Goal: Task Accomplishment & Management: Manage account settings

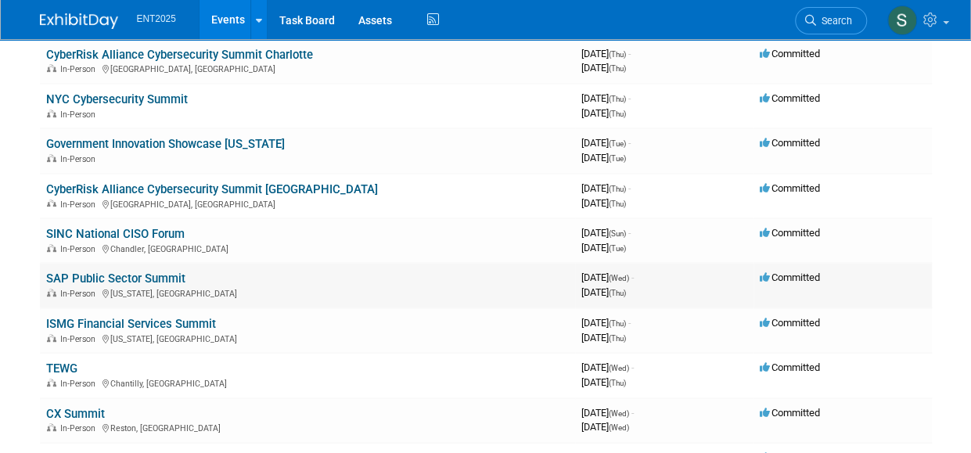
scroll to position [216, 0]
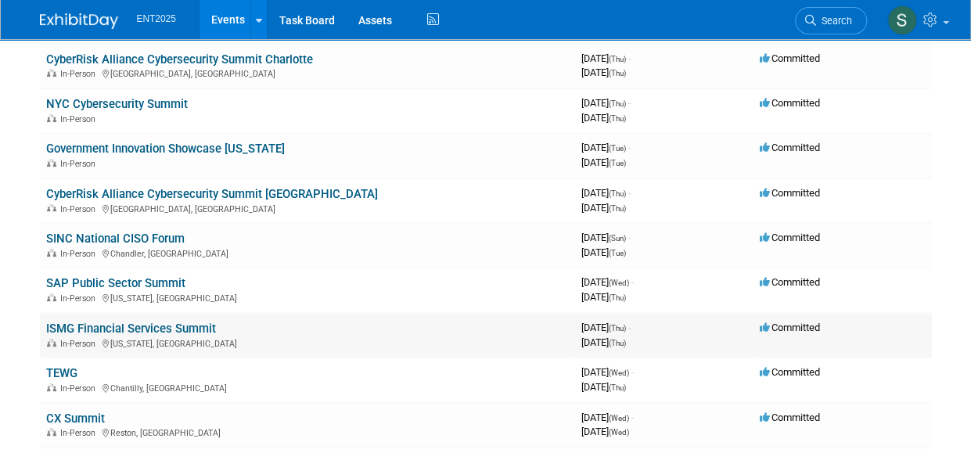
click at [130, 323] on link "ISMG Financial Services Summit" at bounding box center [131, 329] width 170 height 14
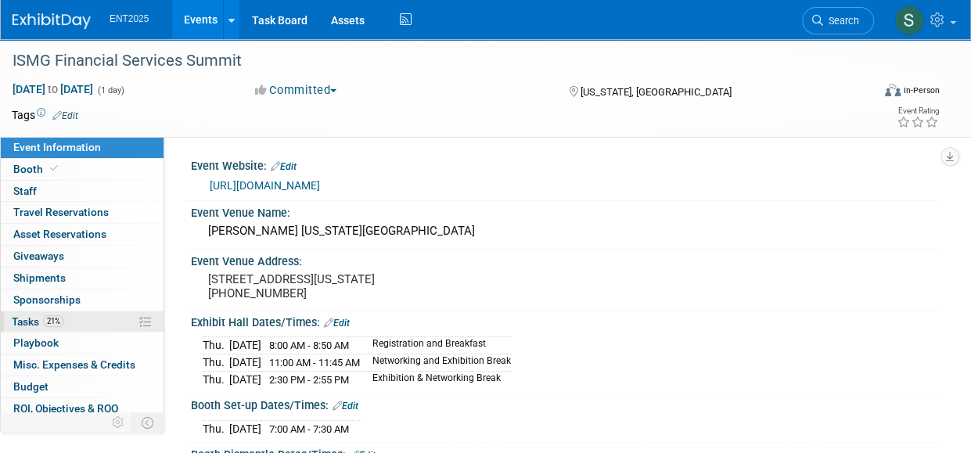
click at [31, 319] on span "Tasks 21%" at bounding box center [38, 321] width 52 height 13
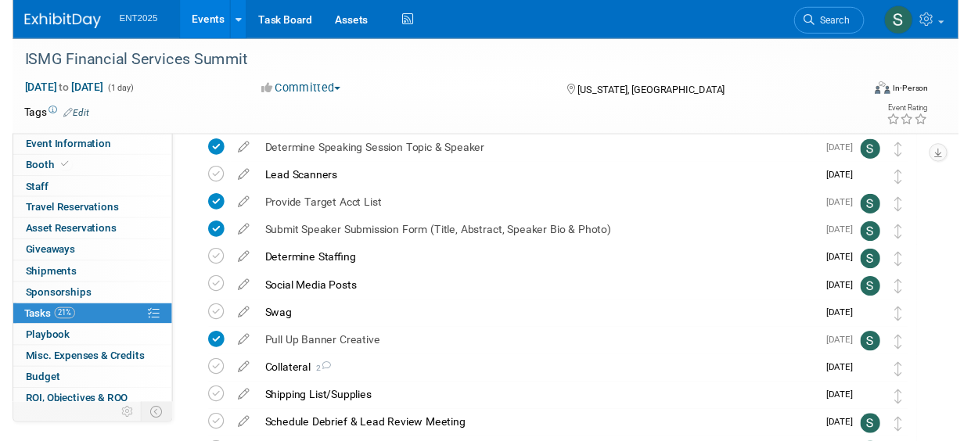
scroll to position [208, 0]
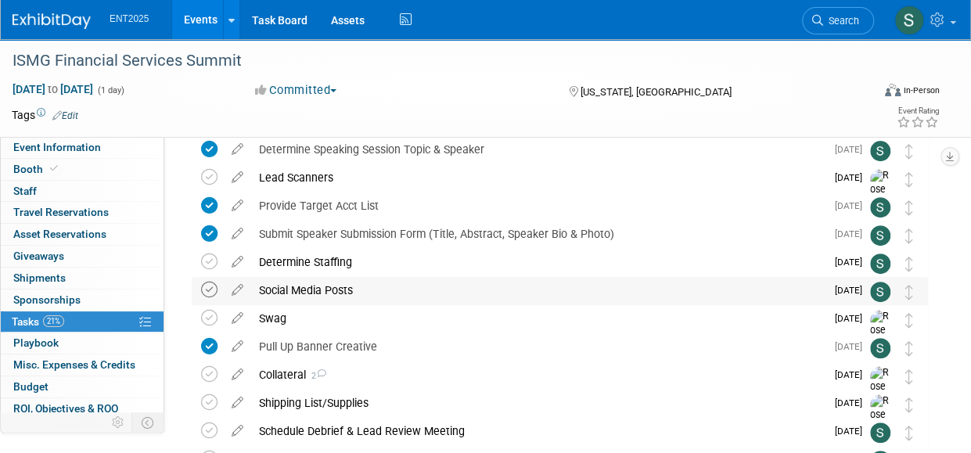
click at [207, 292] on icon at bounding box center [209, 290] width 16 height 16
click at [234, 288] on icon at bounding box center [237, 287] width 27 height 20
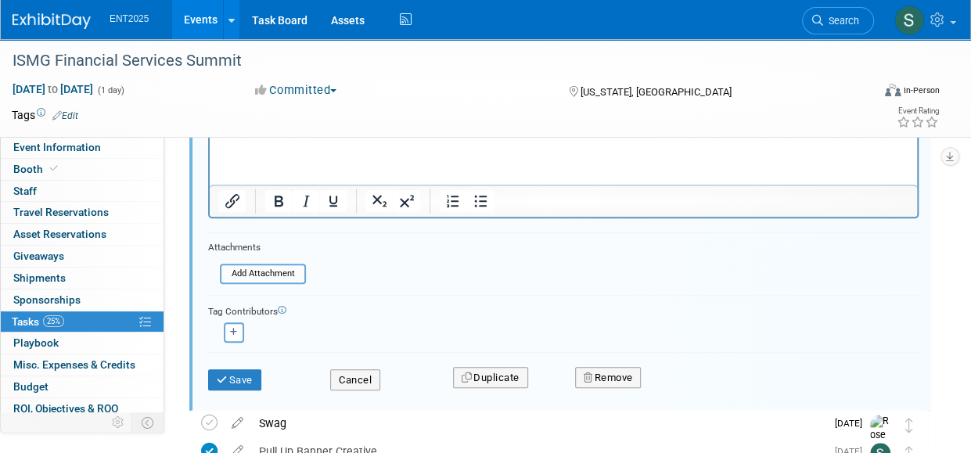
scroll to position [272, 0]
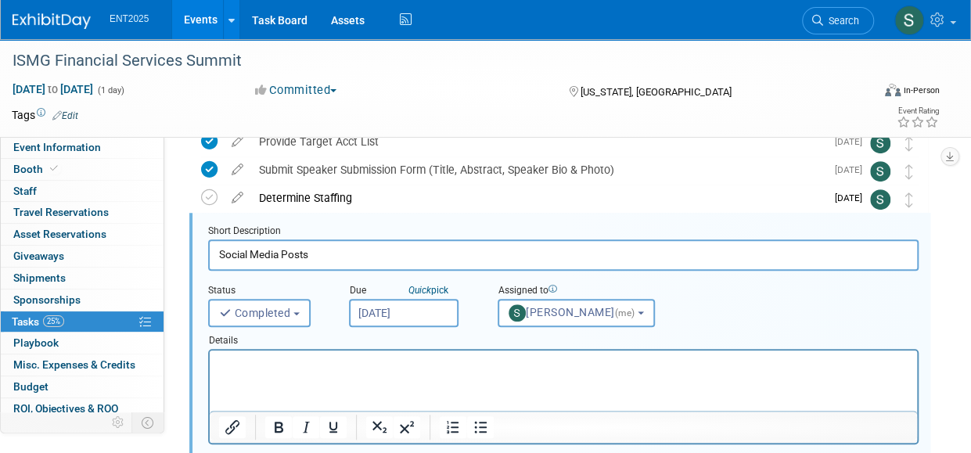
click at [270, 354] on html at bounding box center [564, 361] width 708 height 21
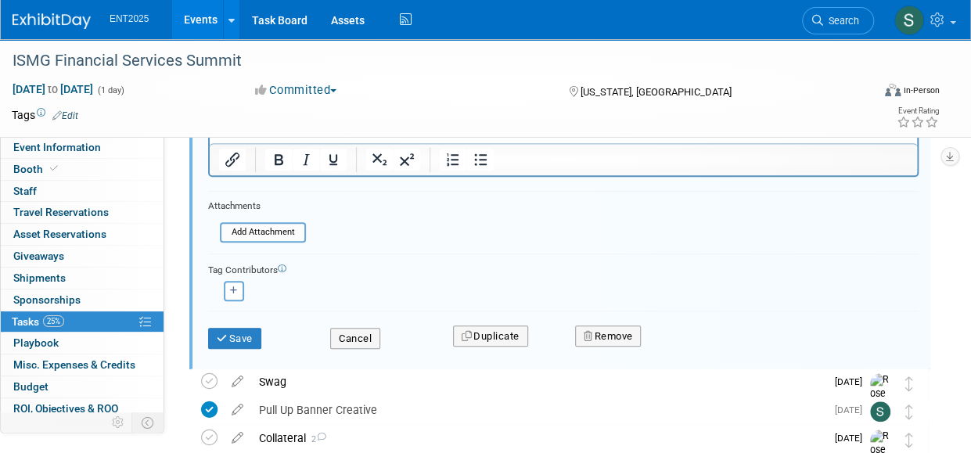
scroll to position [544, 0]
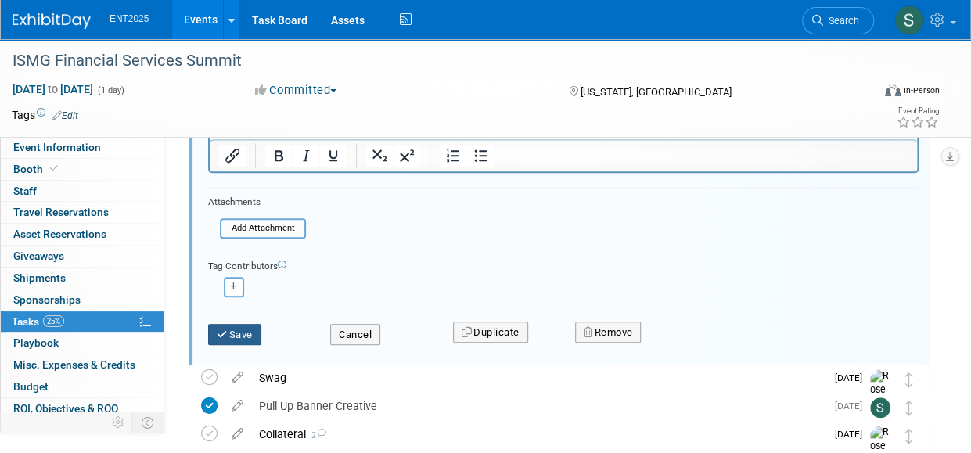
click at [250, 331] on button "Save" at bounding box center [234, 335] width 53 height 22
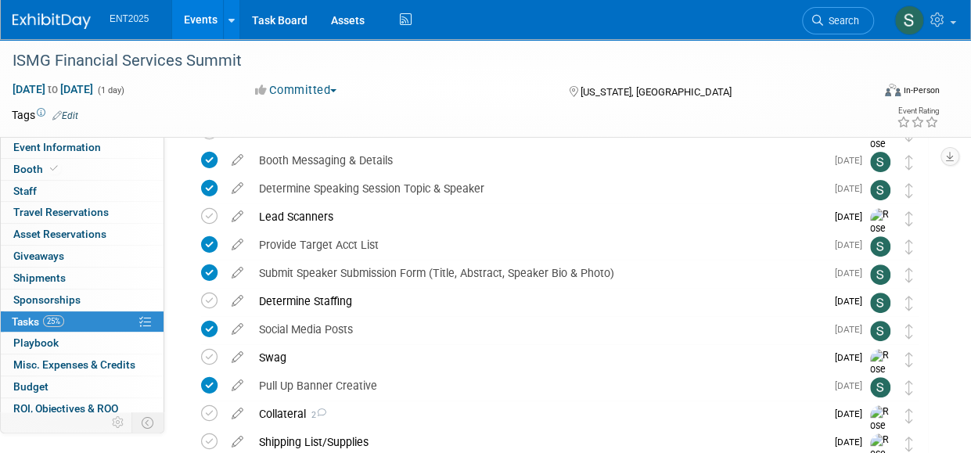
scroll to position [157, 0]
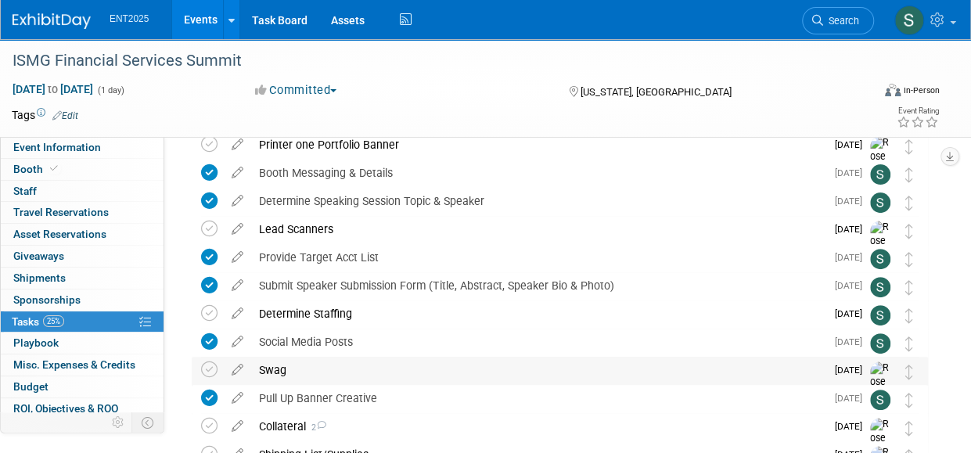
click at [276, 369] on div "Swag" at bounding box center [538, 370] width 575 height 27
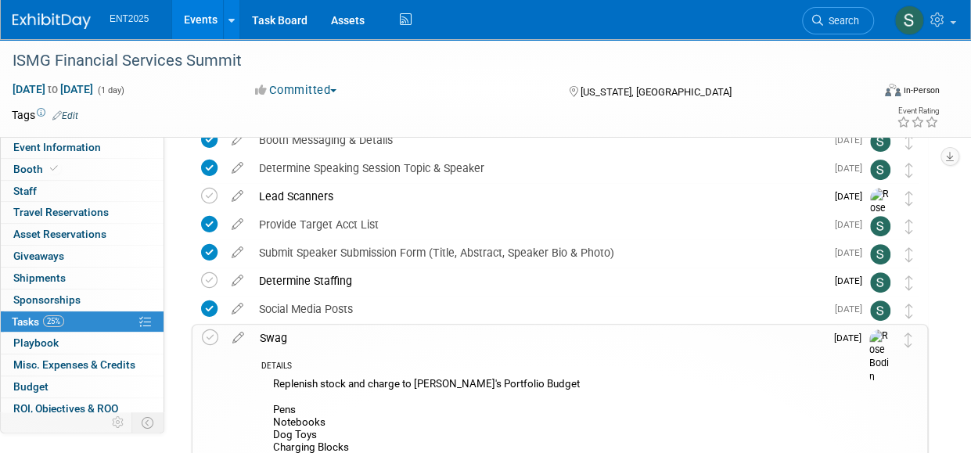
scroll to position [114, 0]
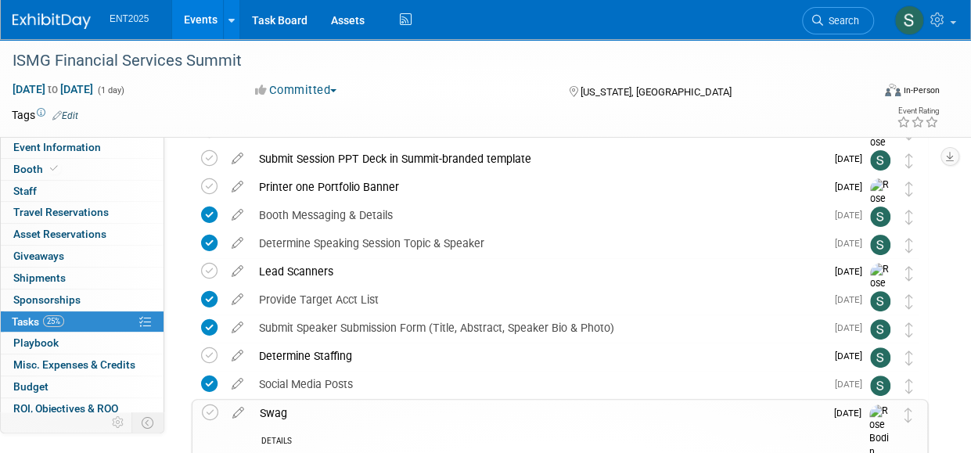
click at [277, 409] on div "Swag" at bounding box center [538, 413] width 573 height 27
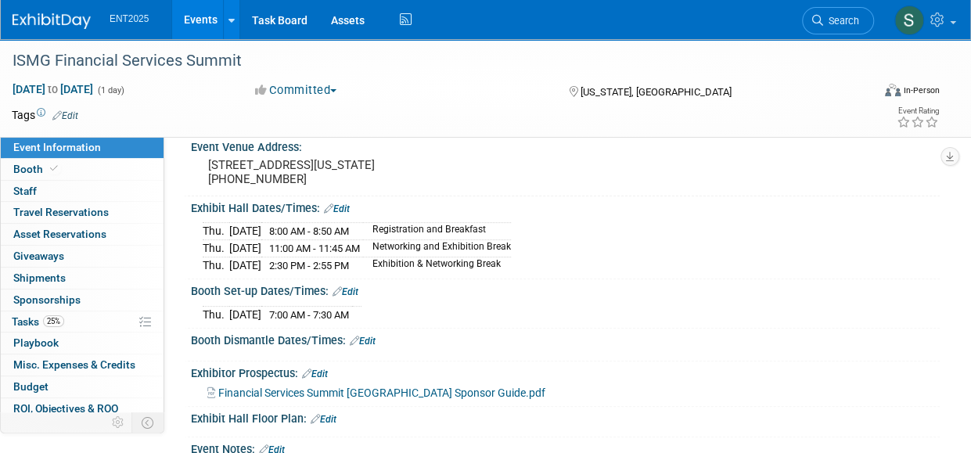
click at [201, 20] on link "Events" at bounding box center [200, 19] width 57 height 39
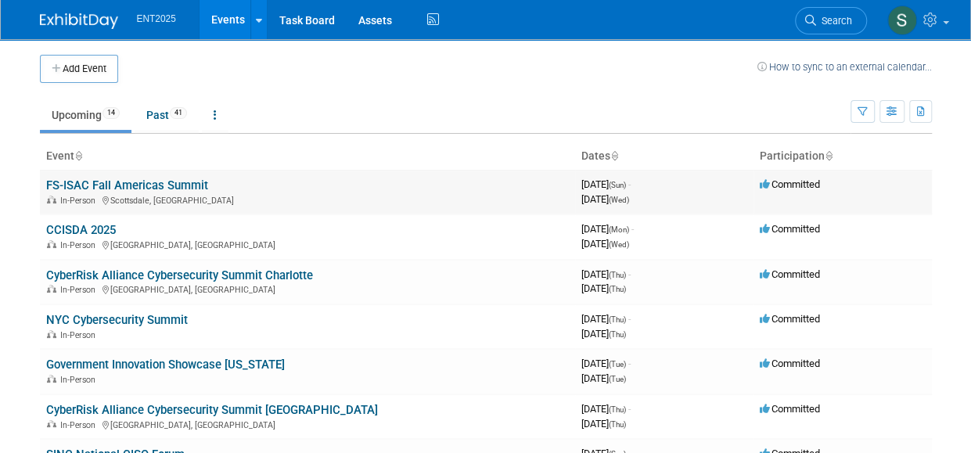
click at [147, 182] on link "FS-ISAC Fall Americas Summit" at bounding box center [127, 185] width 162 height 14
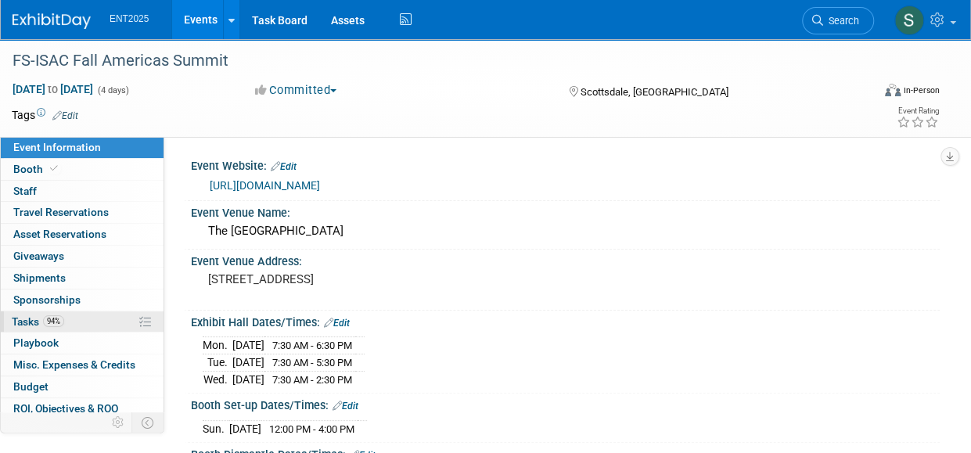
click at [13, 315] on span "Tasks 94%" at bounding box center [38, 321] width 52 height 13
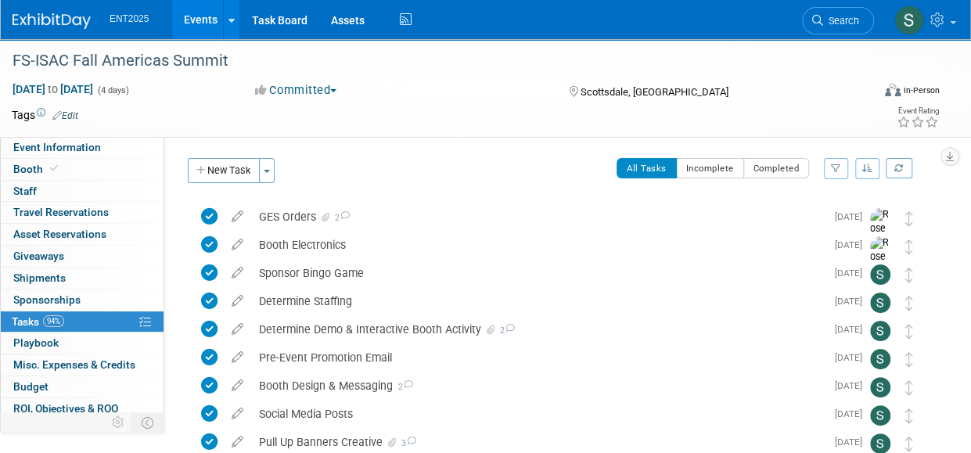
click at [210, 21] on link "Events" at bounding box center [200, 19] width 57 height 39
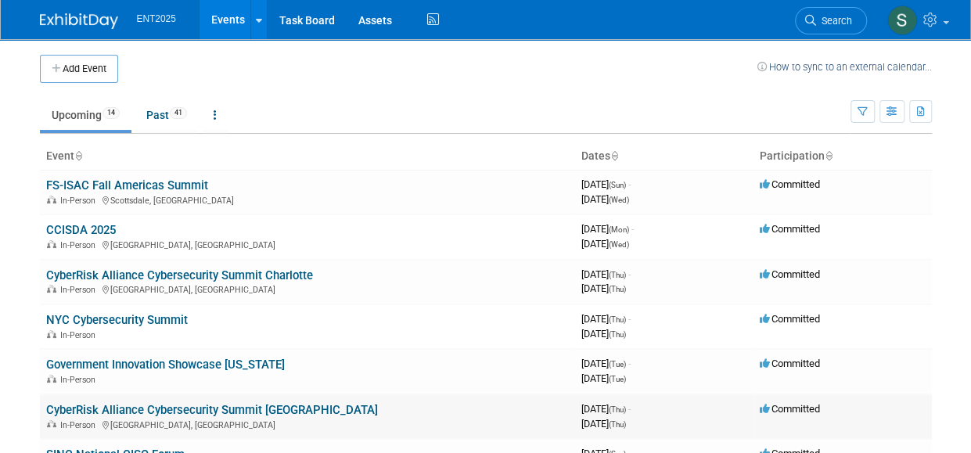
click at [102, 408] on link "CyberRisk Alliance Cybersecurity Summit [GEOGRAPHIC_DATA]" at bounding box center [212, 410] width 332 height 14
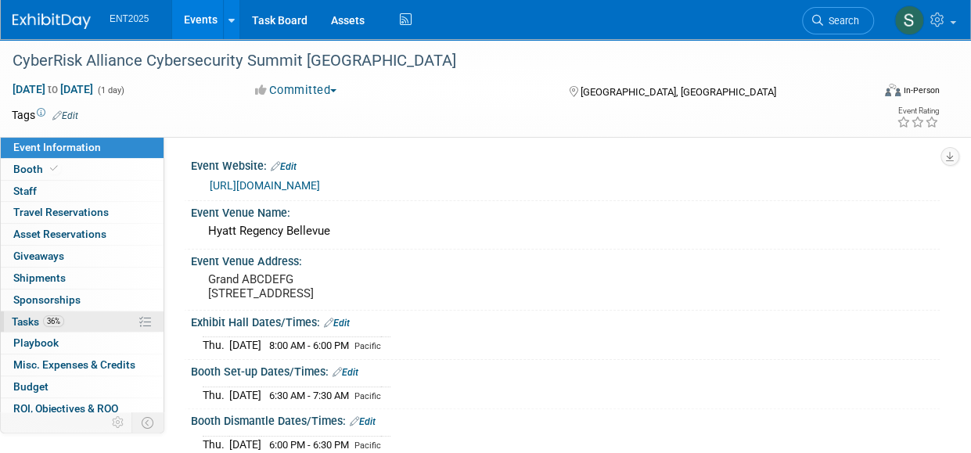
click at [21, 319] on span "Tasks 36%" at bounding box center [38, 321] width 52 height 13
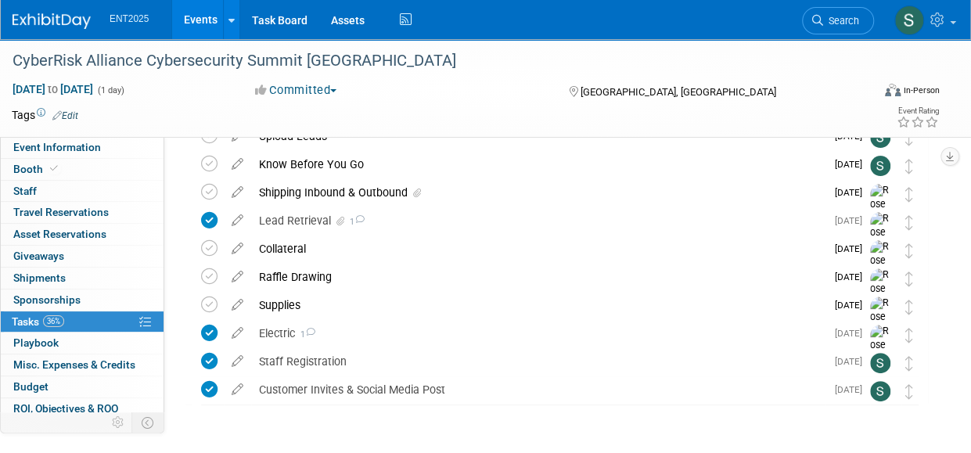
scroll to position [106, 0]
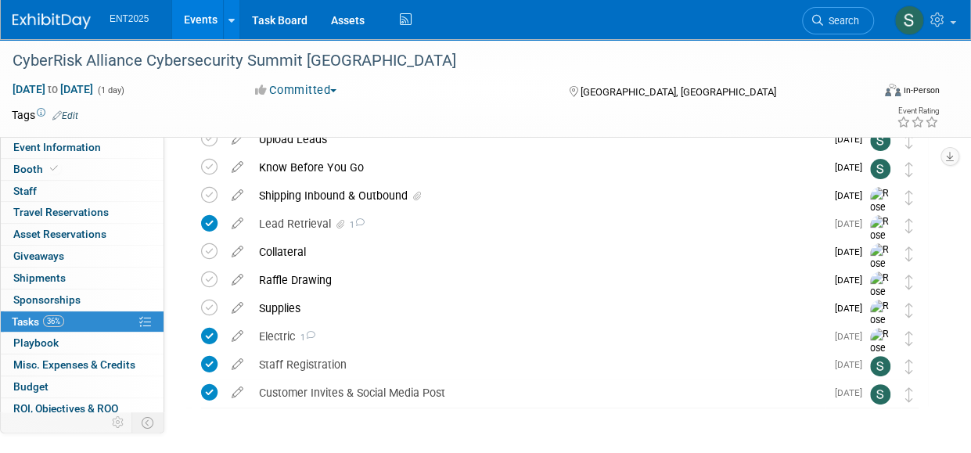
click at [236, 254] on icon at bounding box center [237, 249] width 27 height 20
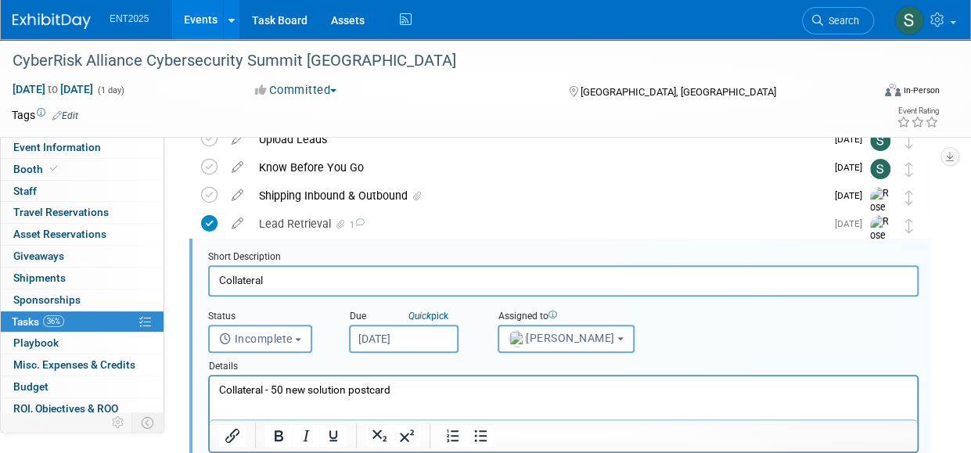
scroll to position [114, 0]
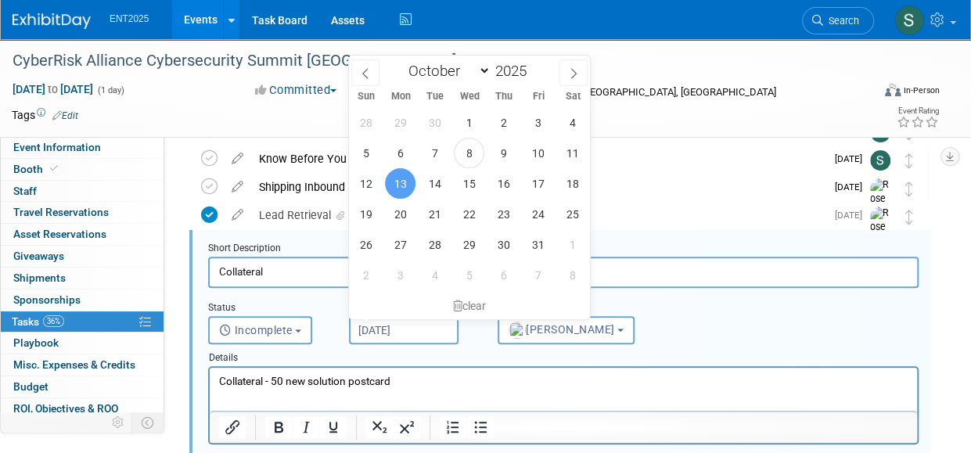
click at [423, 329] on input "Oct 13, 2025" at bounding box center [404, 330] width 110 height 28
click at [436, 178] on span "14" at bounding box center [435, 183] width 31 height 31
type input "Oct 14, 2025"
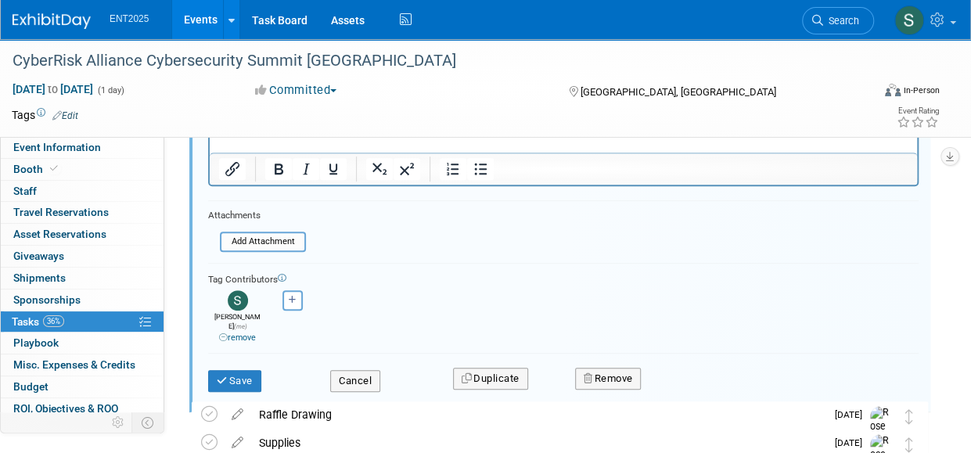
scroll to position [404, 0]
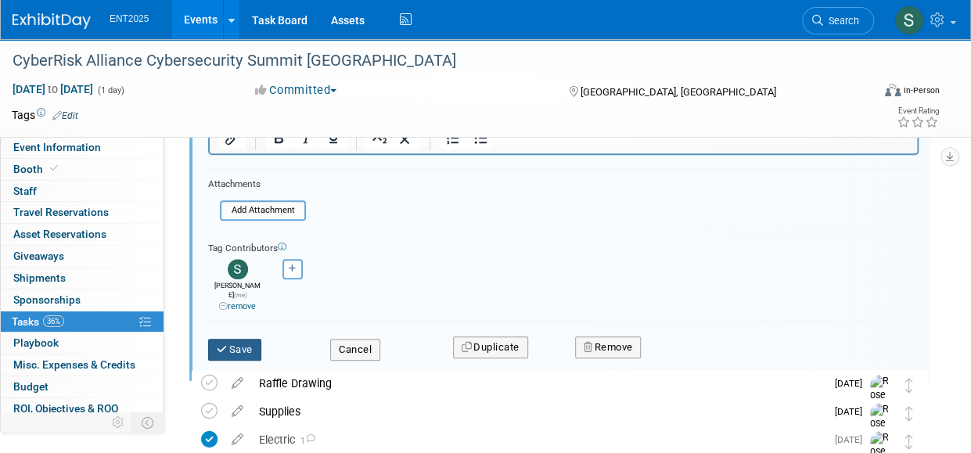
click at [225, 344] on icon "submit" at bounding box center [223, 349] width 13 height 10
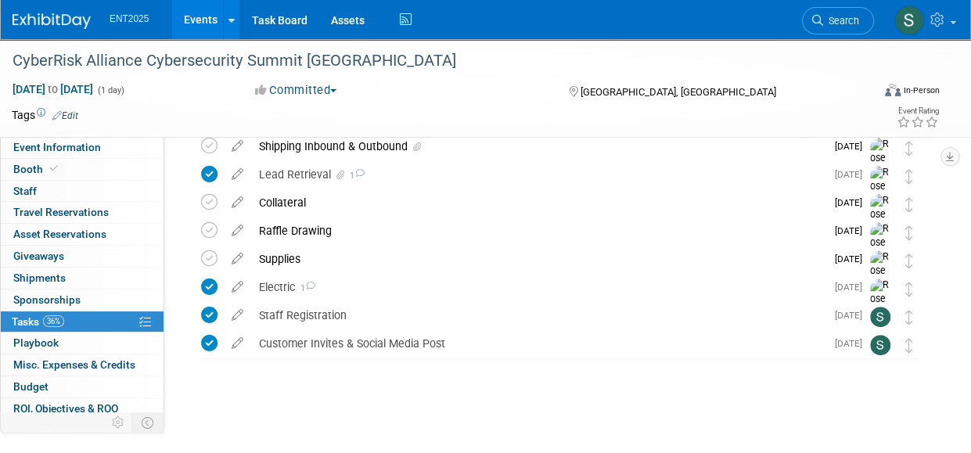
scroll to position [0, 0]
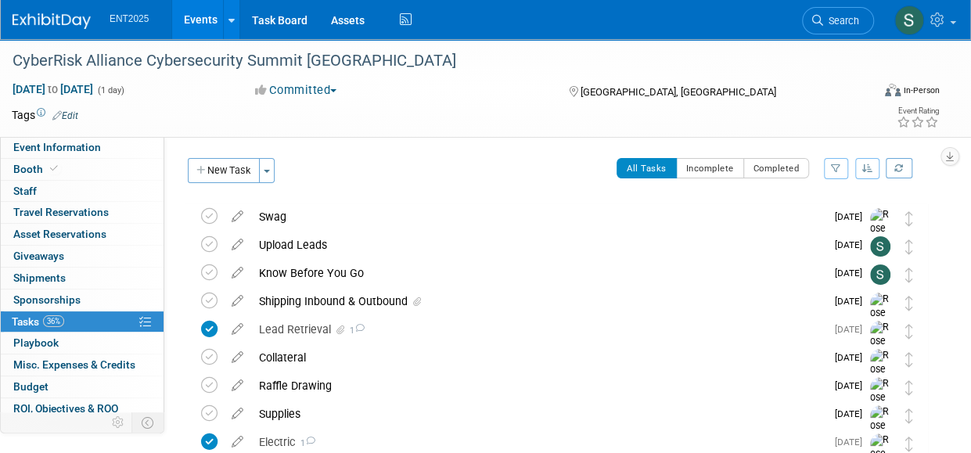
click at [203, 14] on link "Events" at bounding box center [200, 19] width 57 height 39
